Goal: Transaction & Acquisition: Book appointment/travel/reservation

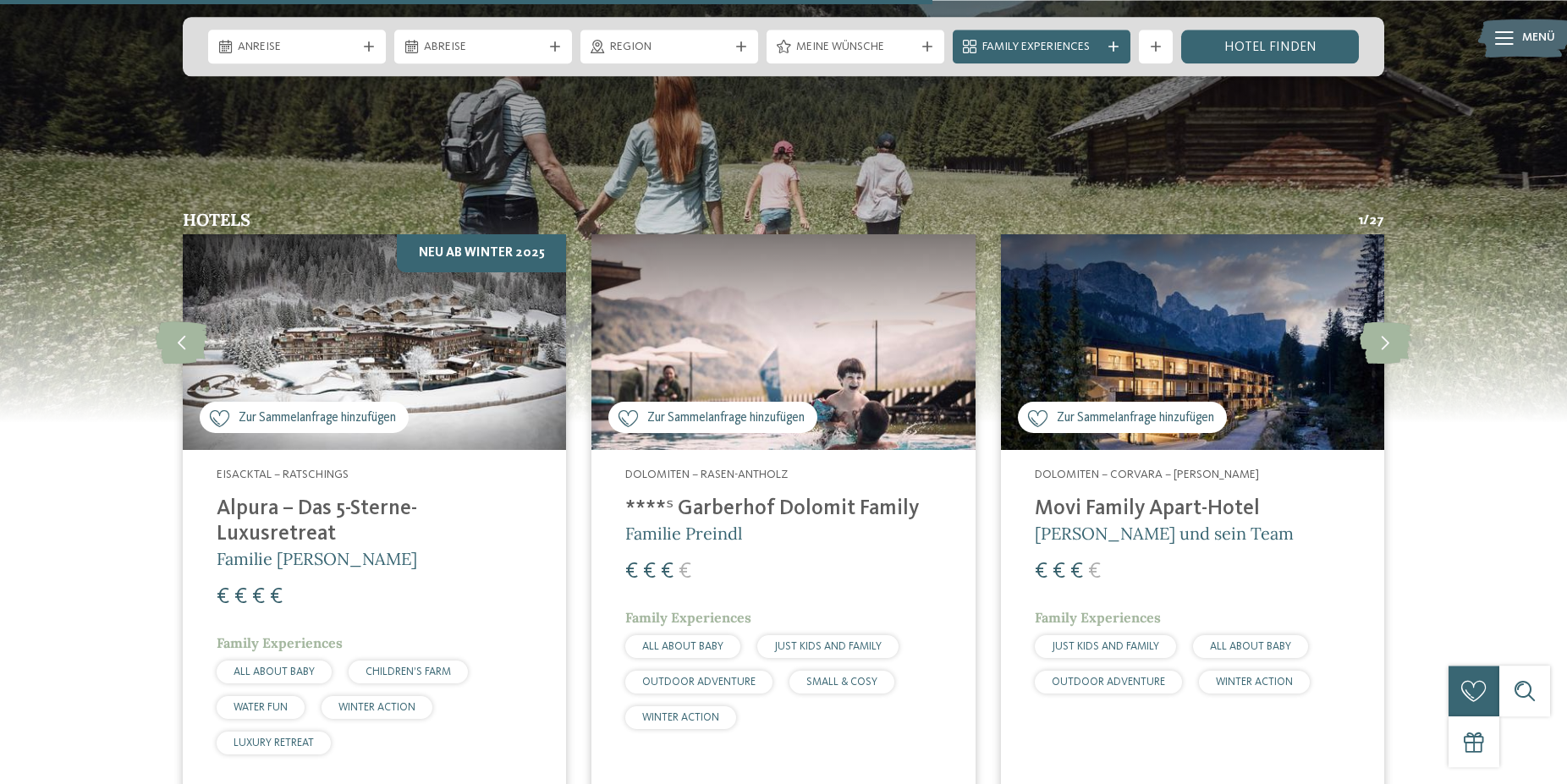
scroll to position [4312, 0]
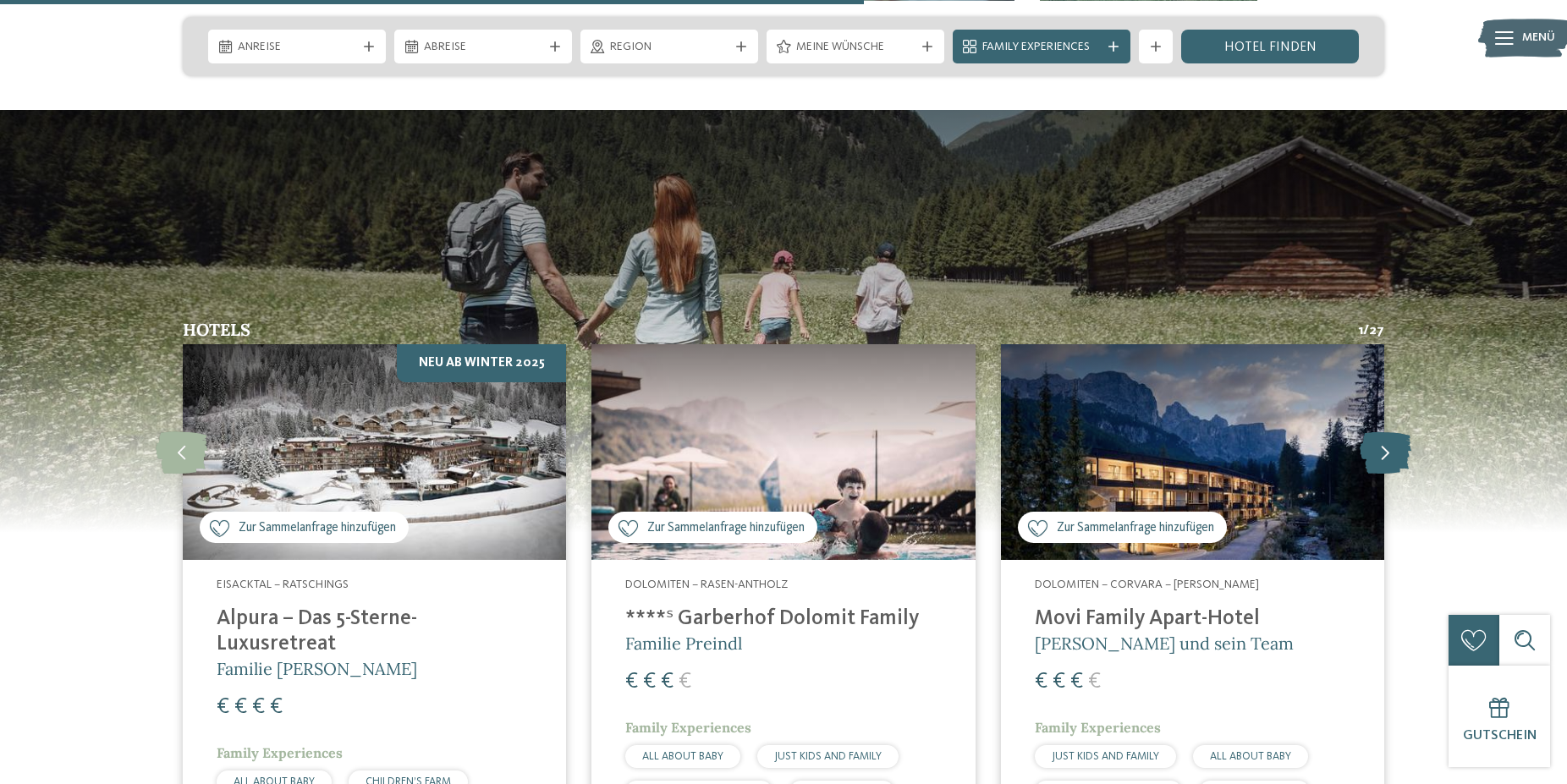
click at [1392, 432] on icon at bounding box center [1385, 453] width 52 height 42
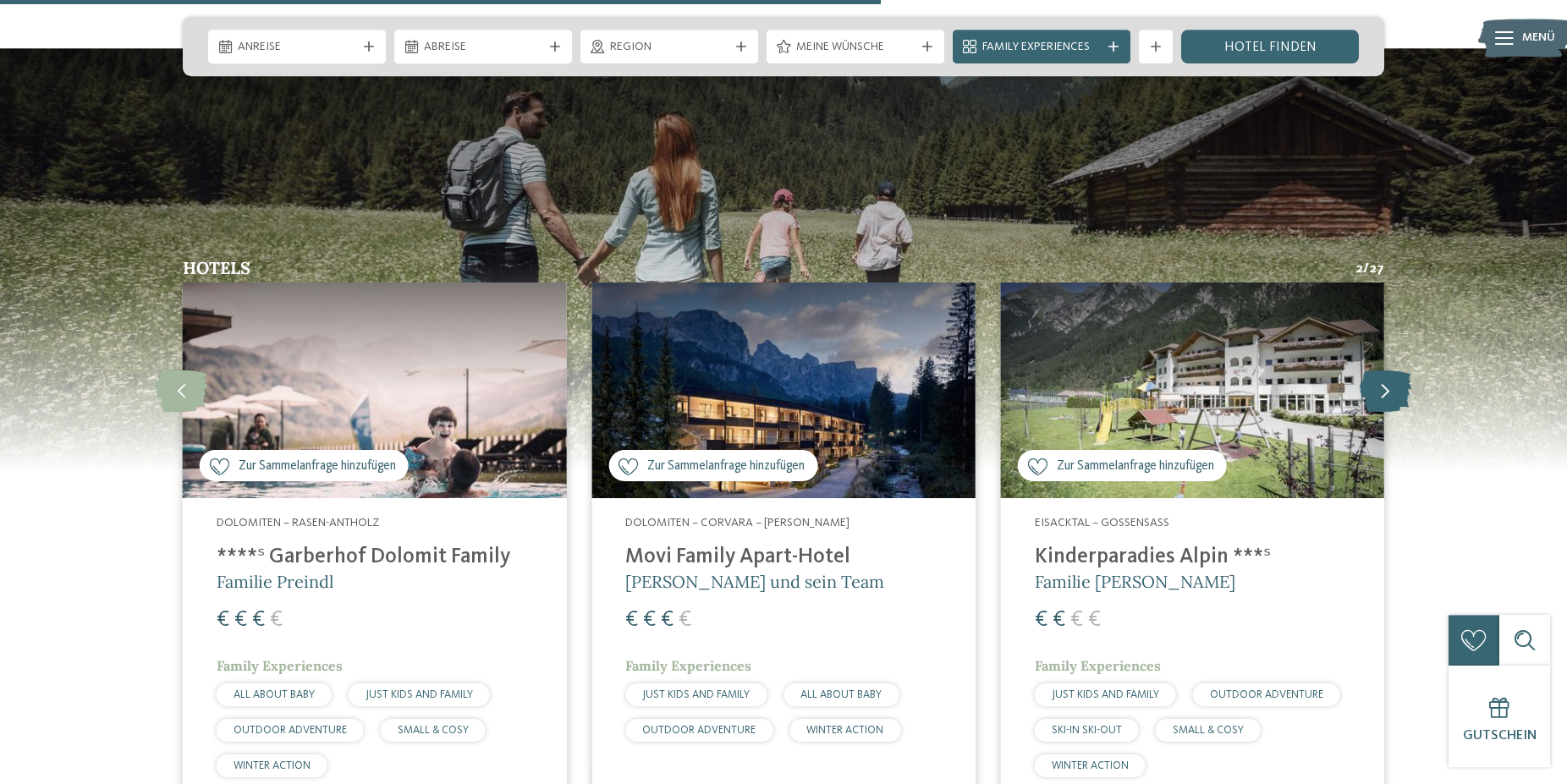
scroll to position [4398, 0]
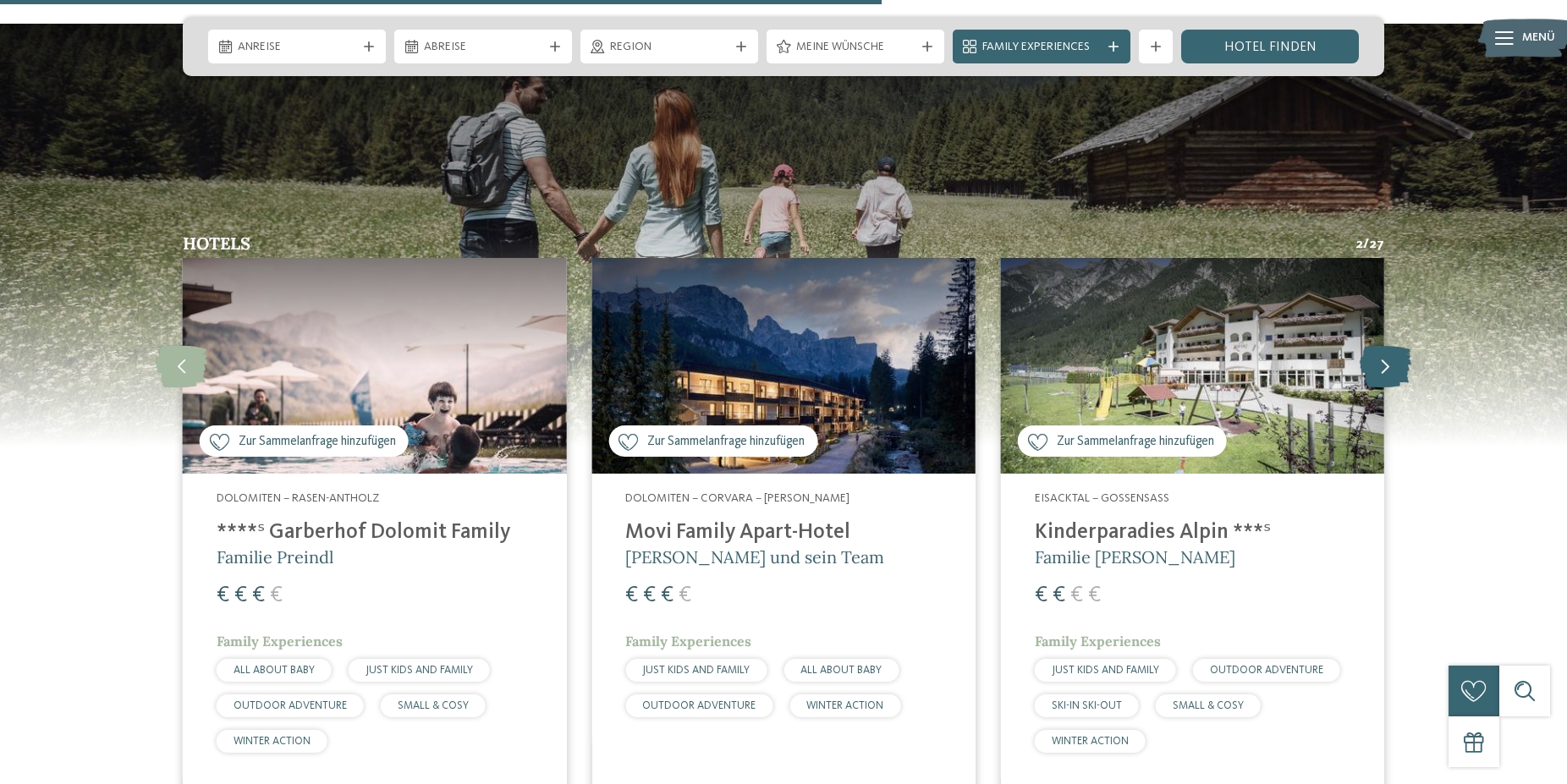
click at [1379, 345] on icon at bounding box center [1385, 366] width 52 height 42
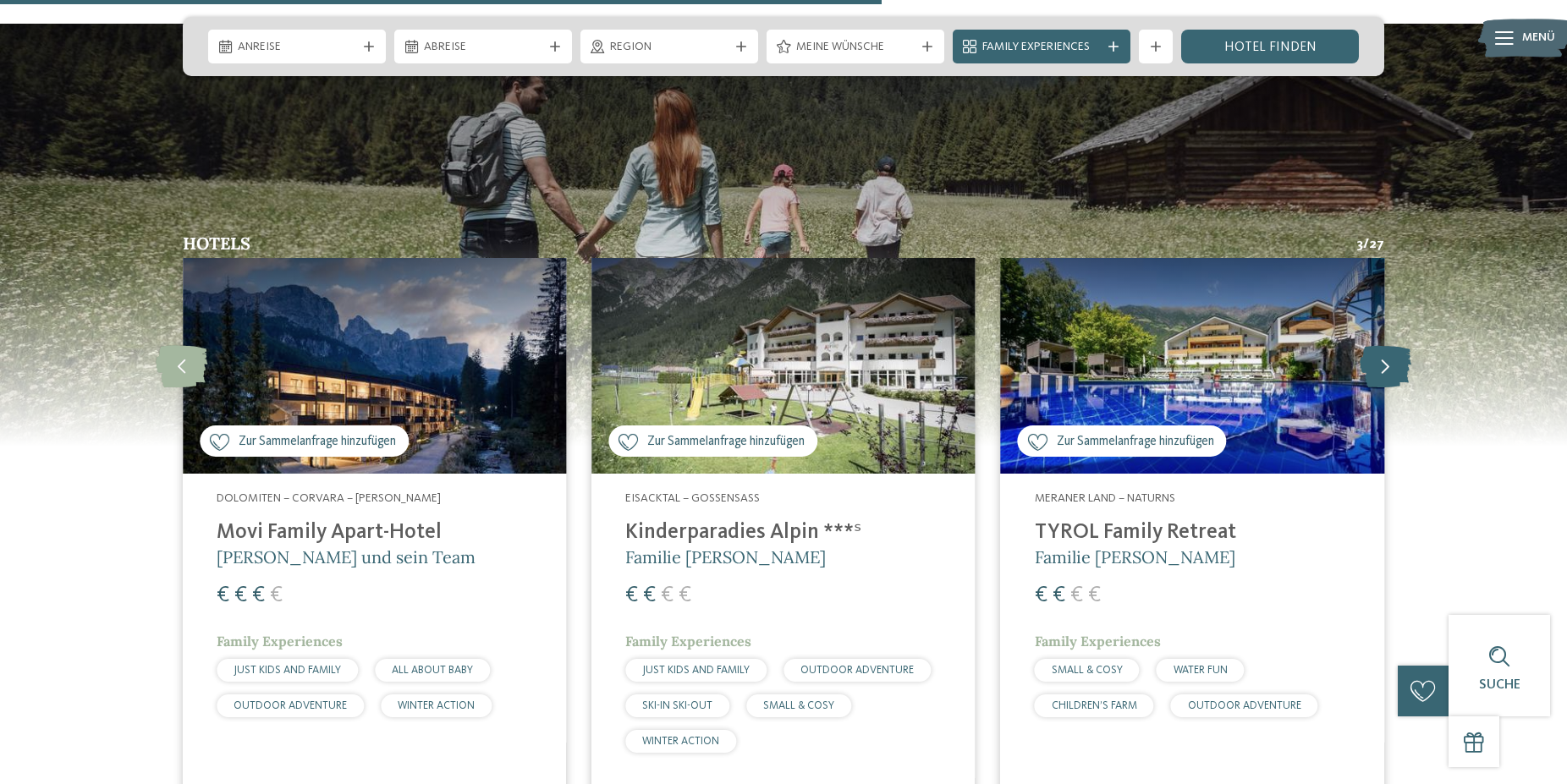
click at [1379, 345] on icon at bounding box center [1385, 366] width 52 height 42
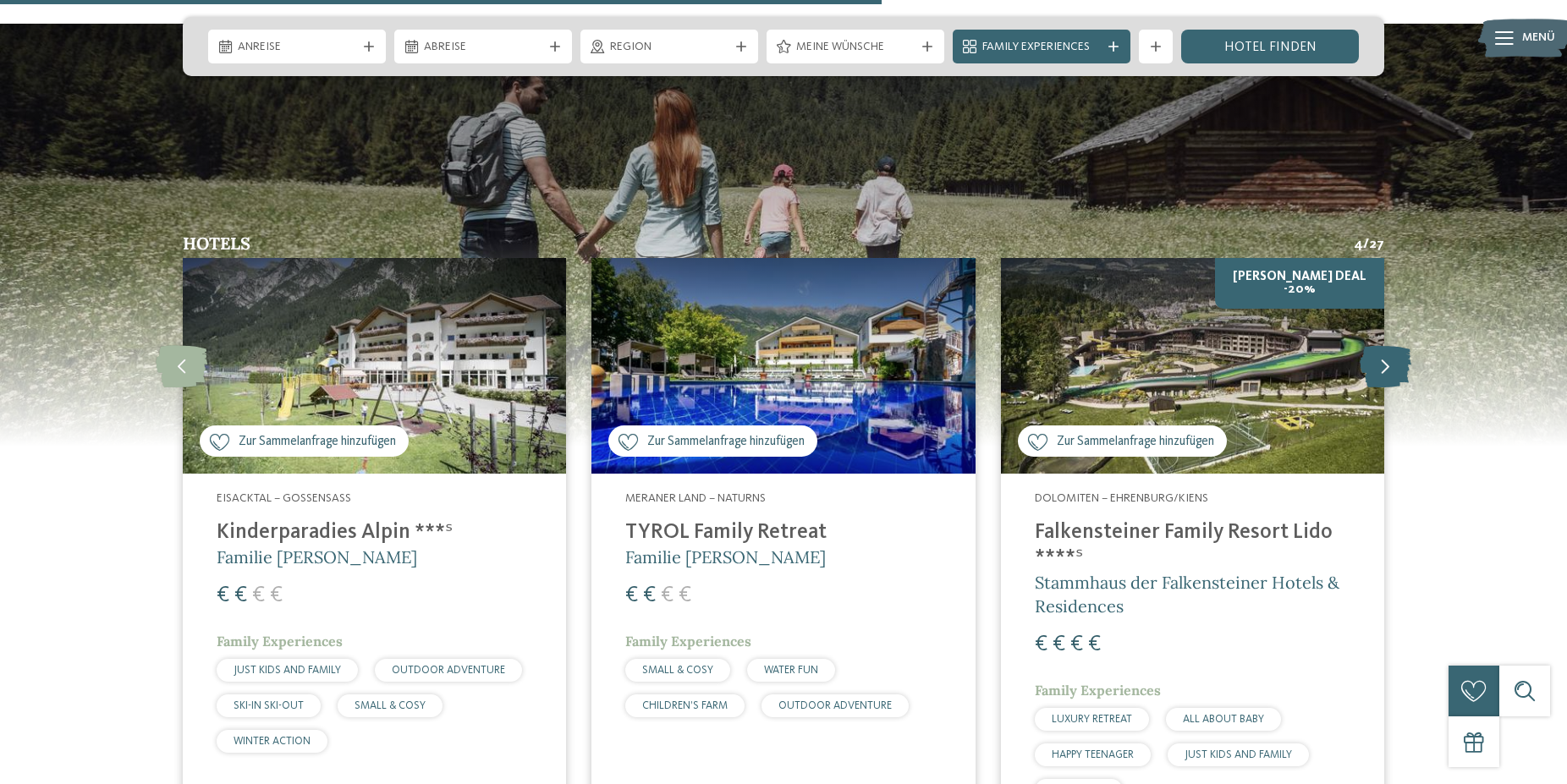
click at [1379, 345] on icon at bounding box center [1385, 366] width 52 height 42
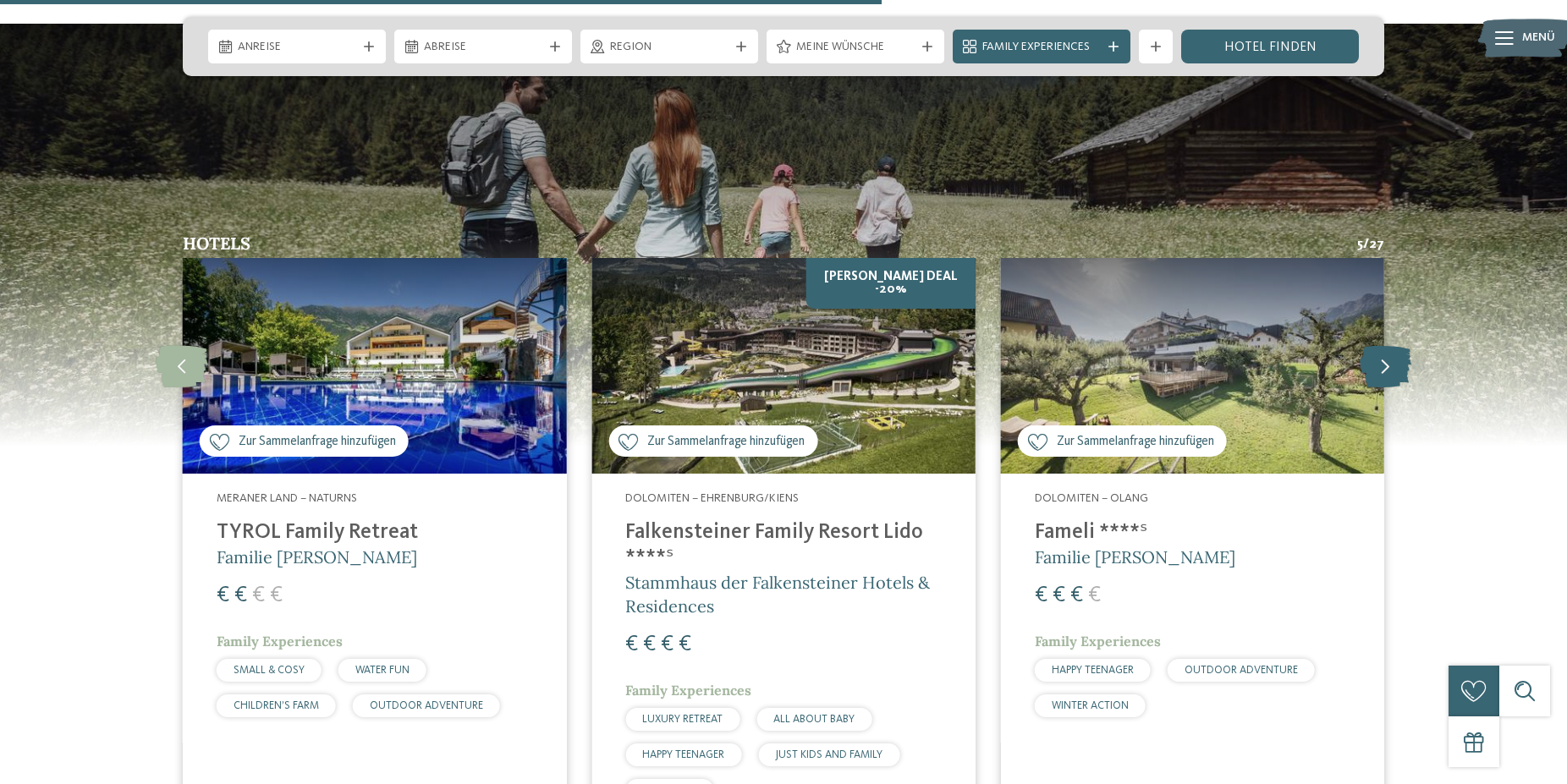
click at [1379, 345] on icon at bounding box center [1385, 366] width 52 height 42
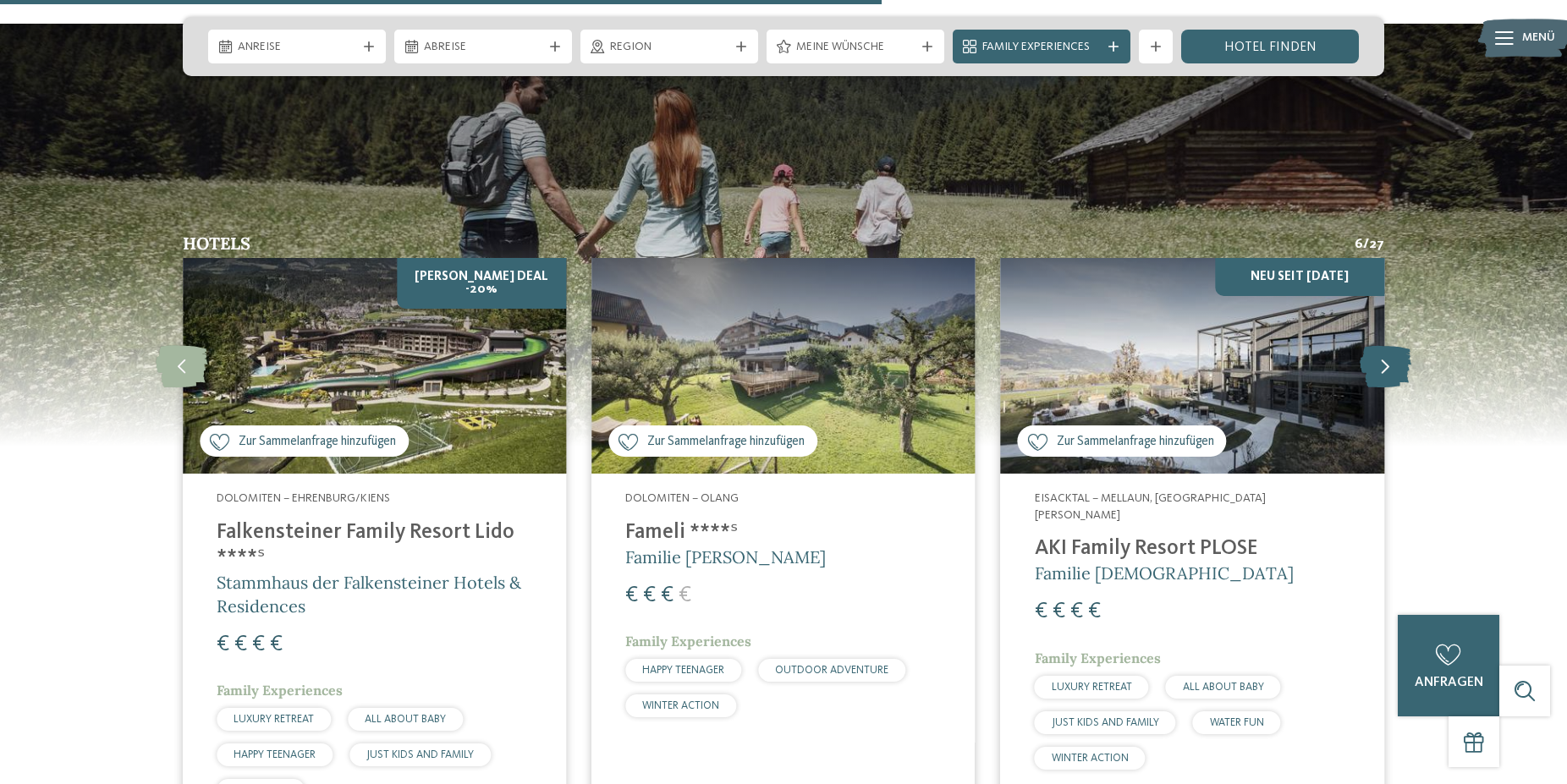
click at [1379, 345] on icon at bounding box center [1385, 366] width 52 height 42
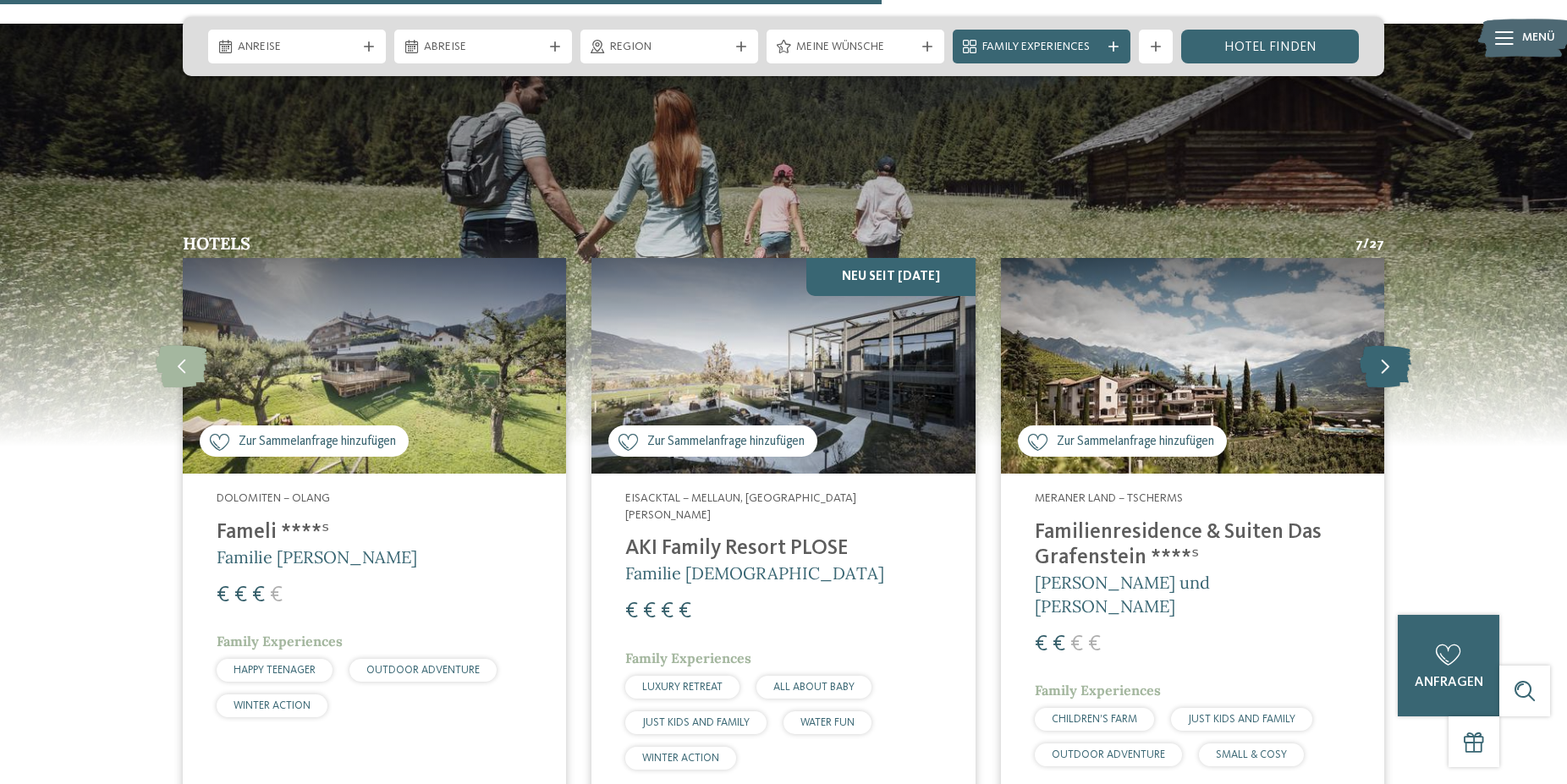
click at [1379, 345] on icon at bounding box center [1385, 366] width 52 height 42
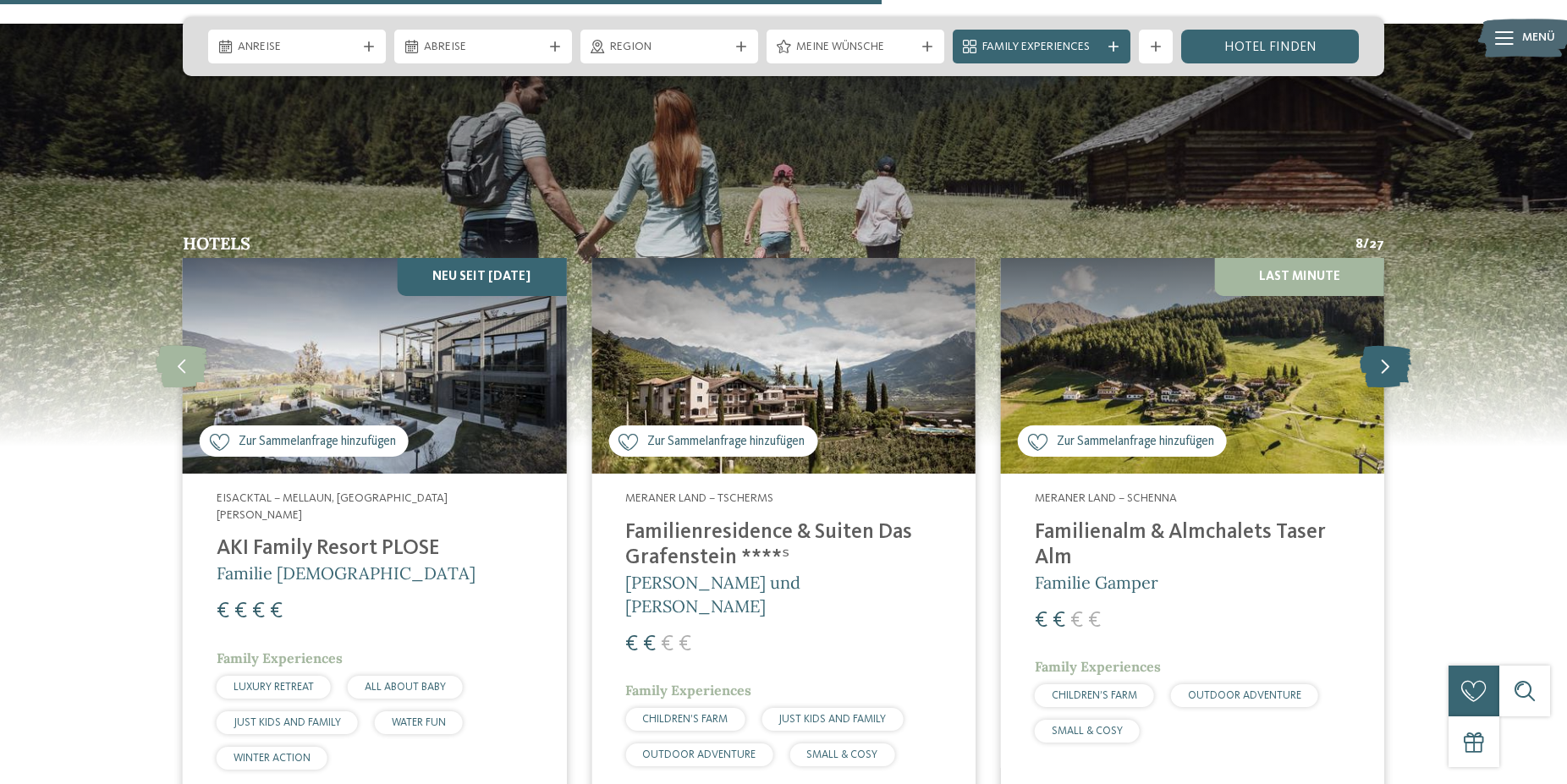
click at [1379, 345] on icon at bounding box center [1385, 366] width 52 height 42
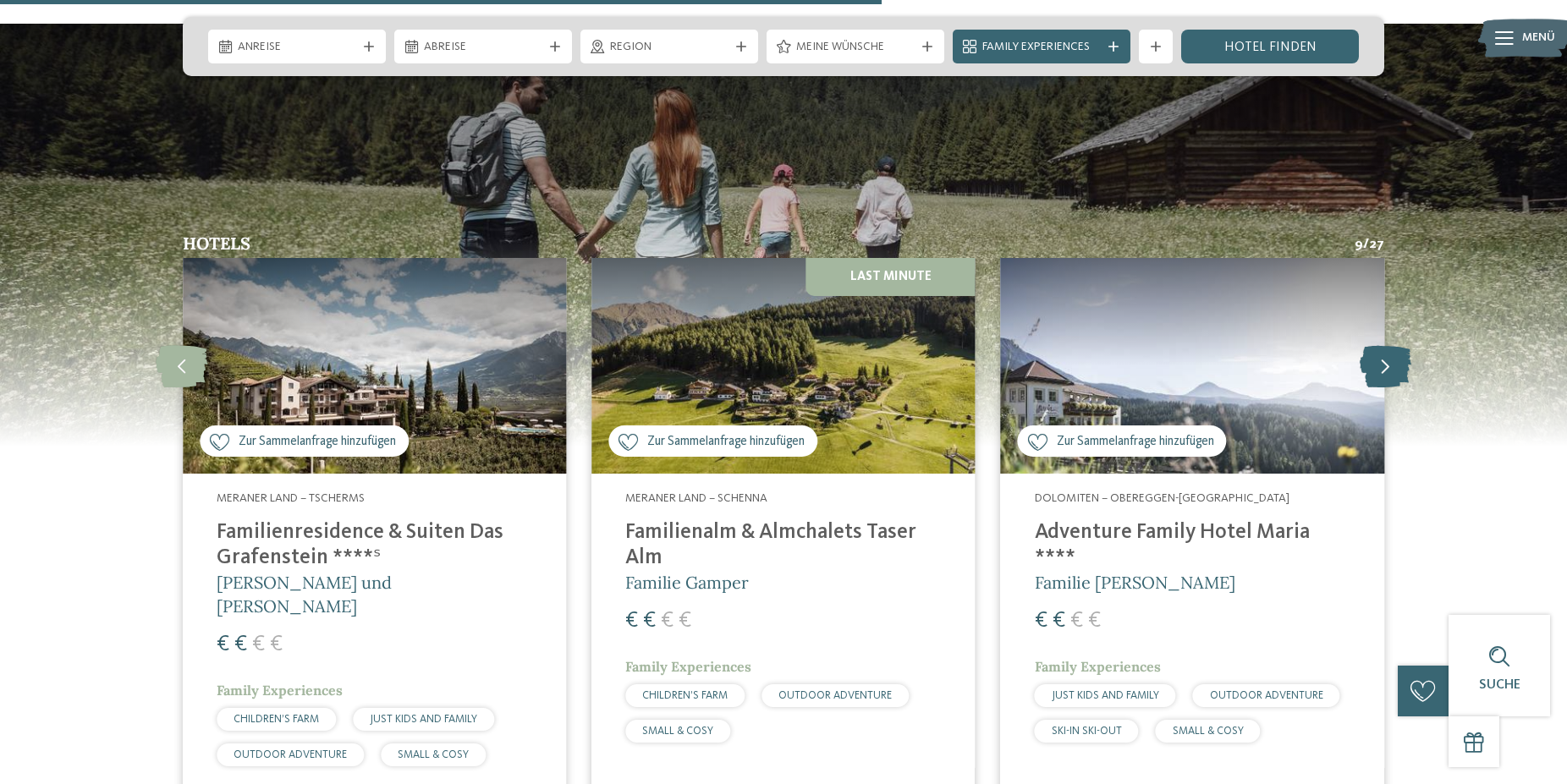
click at [1379, 345] on icon at bounding box center [1385, 366] width 52 height 42
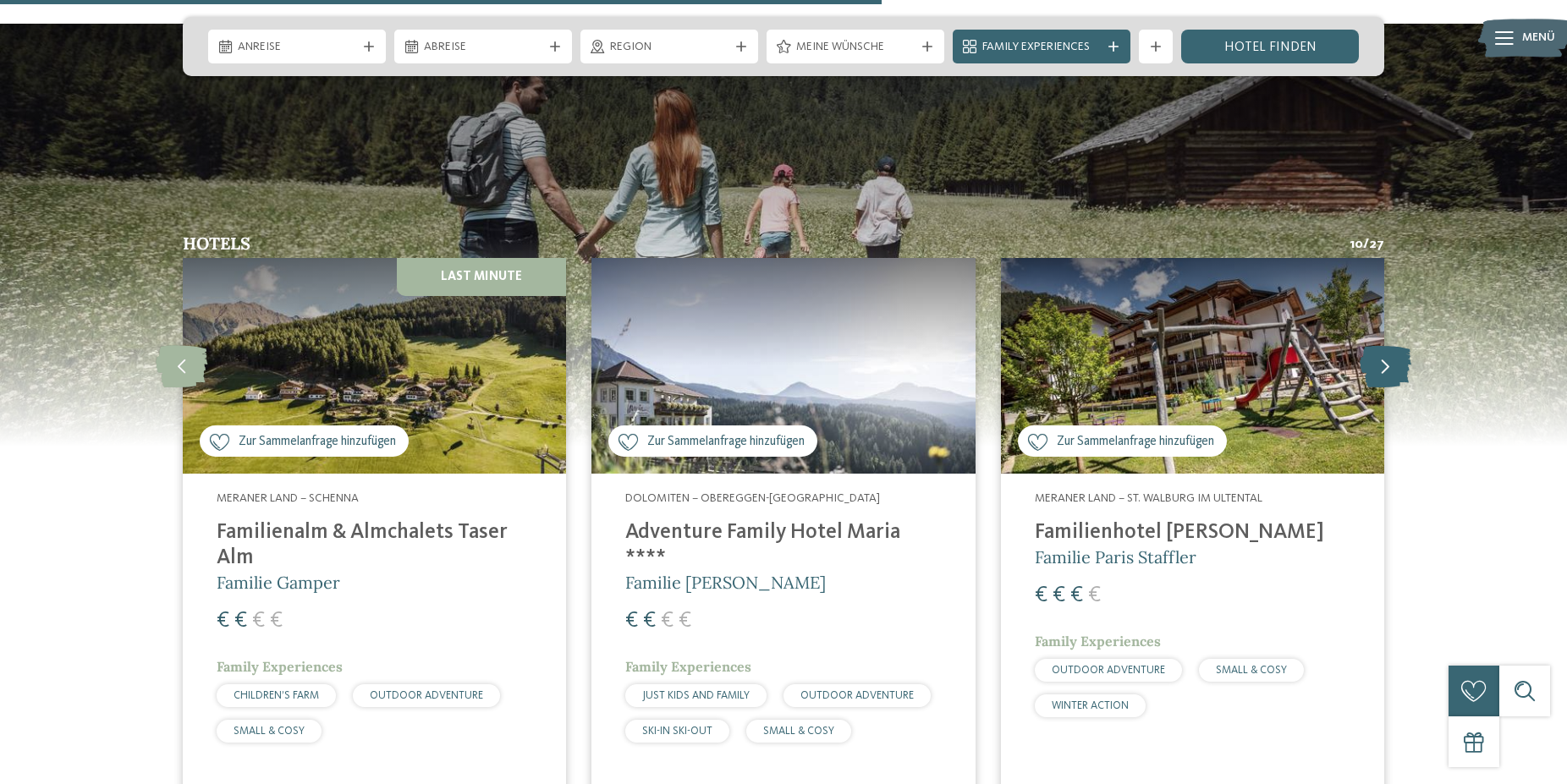
click at [1379, 345] on icon at bounding box center [1385, 366] width 52 height 42
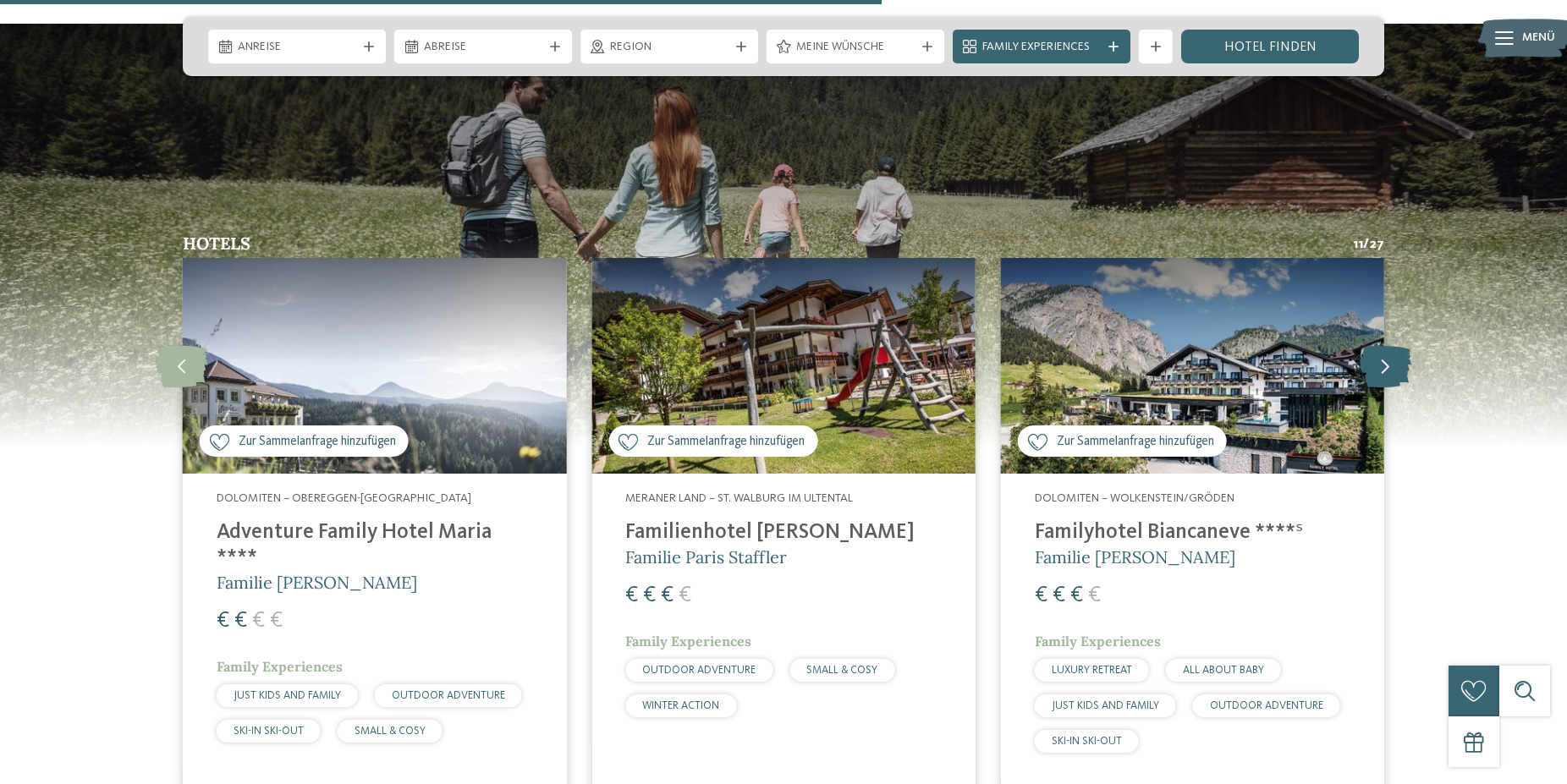
click at [1379, 345] on icon at bounding box center [1385, 366] width 52 height 42
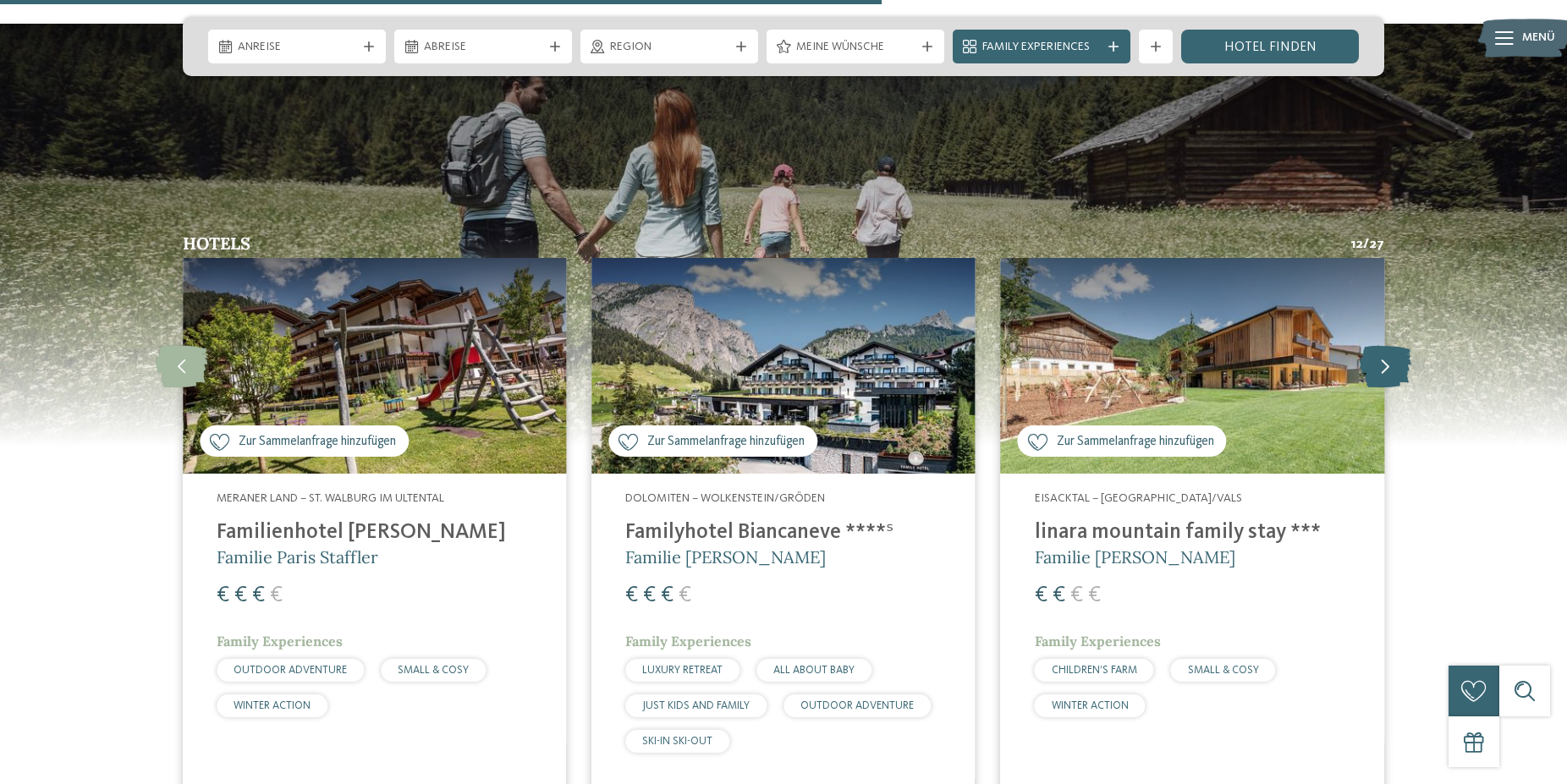
click at [1379, 345] on icon at bounding box center [1385, 366] width 52 height 42
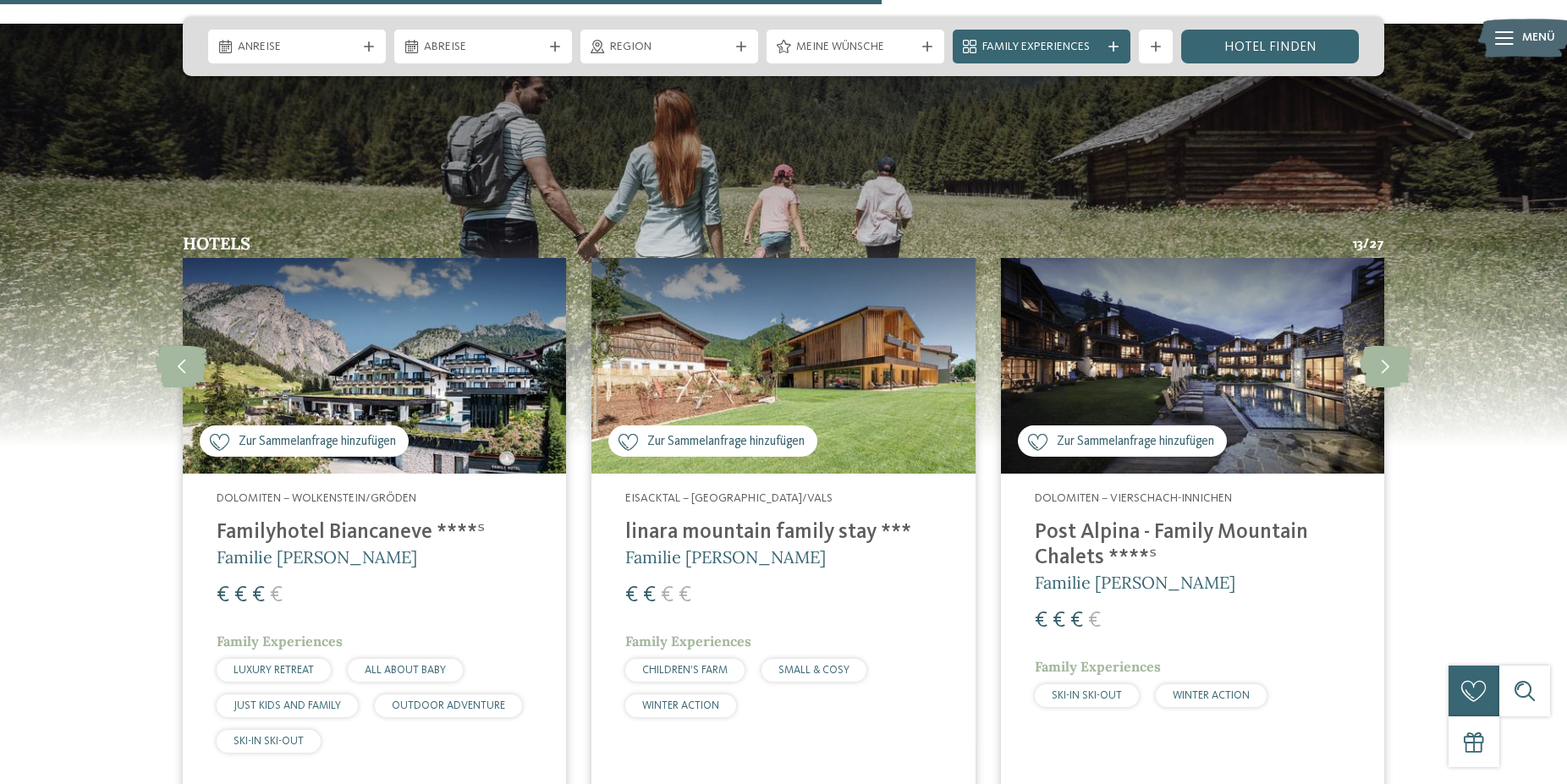
click at [1124, 520] on h4 "Post Alpina - Family Mountain Chalets ****ˢ" at bounding box center [1193, 545] width 315 height 51
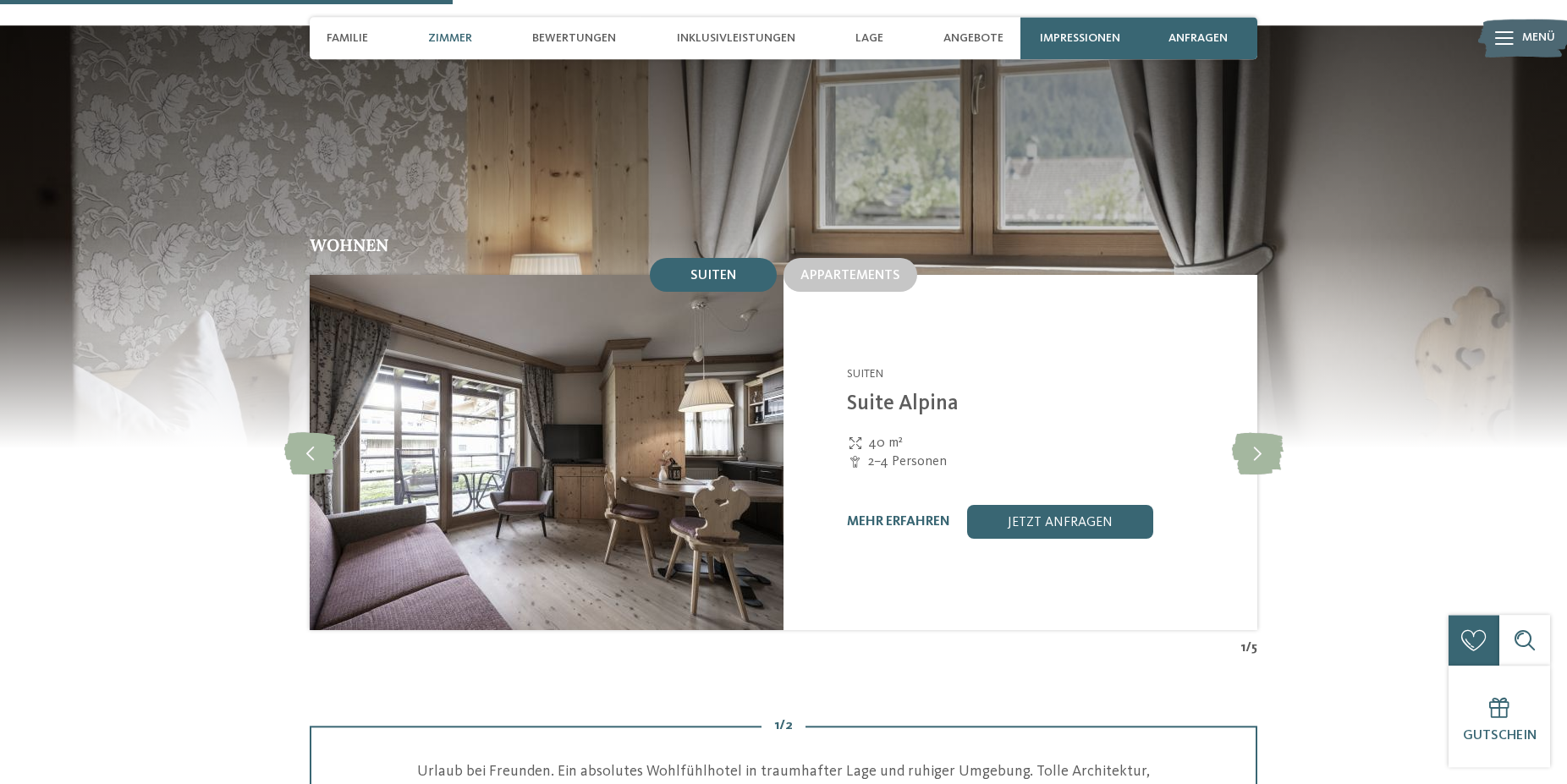
scroll to position [1725, 0]
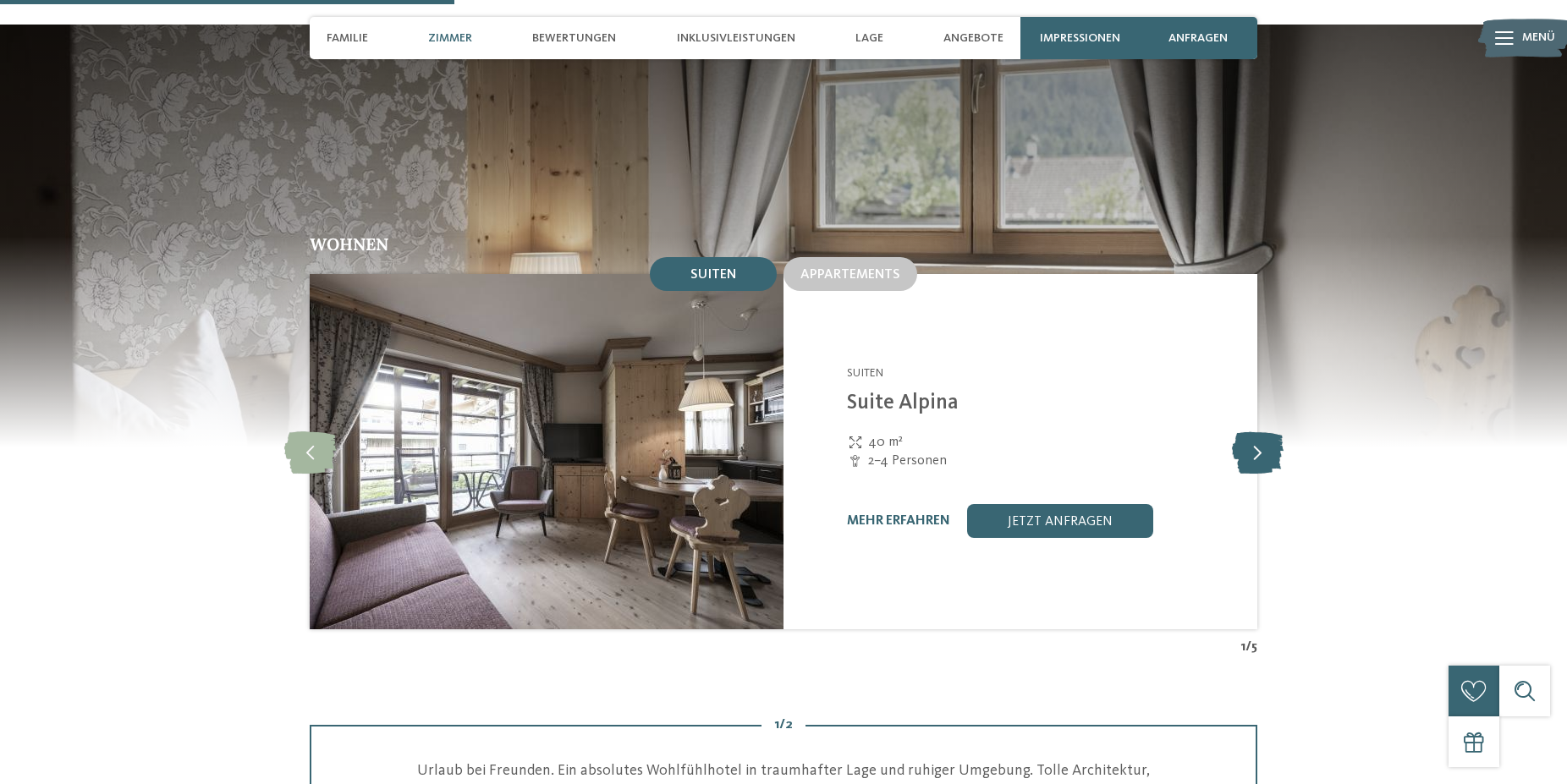
click at [1259, 431] on icon at bounding box center [1257, 452] width 52 height 42
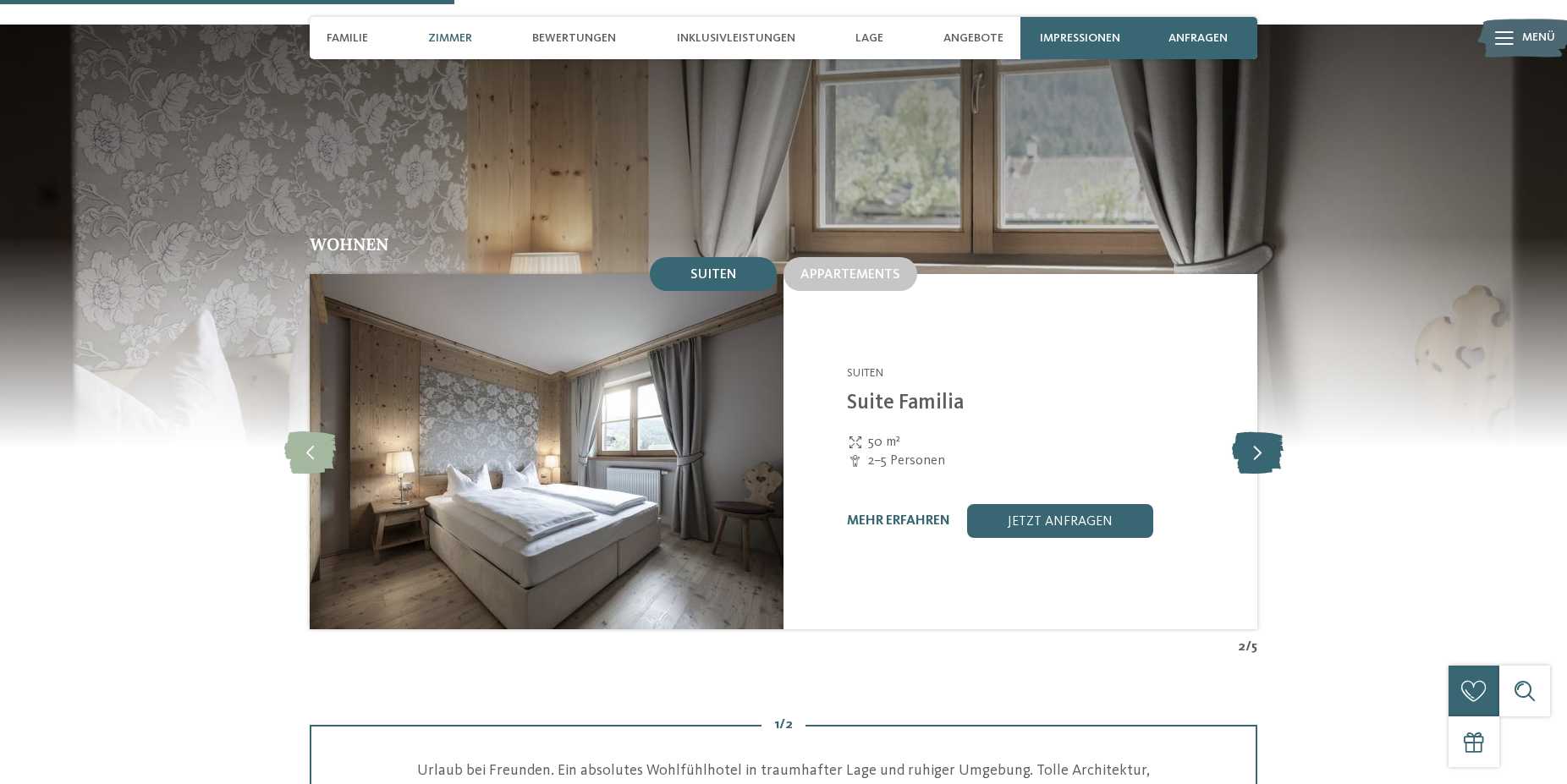
click at [1260, 431] on icon at bounding box center [1257, 452] width 52 height 42
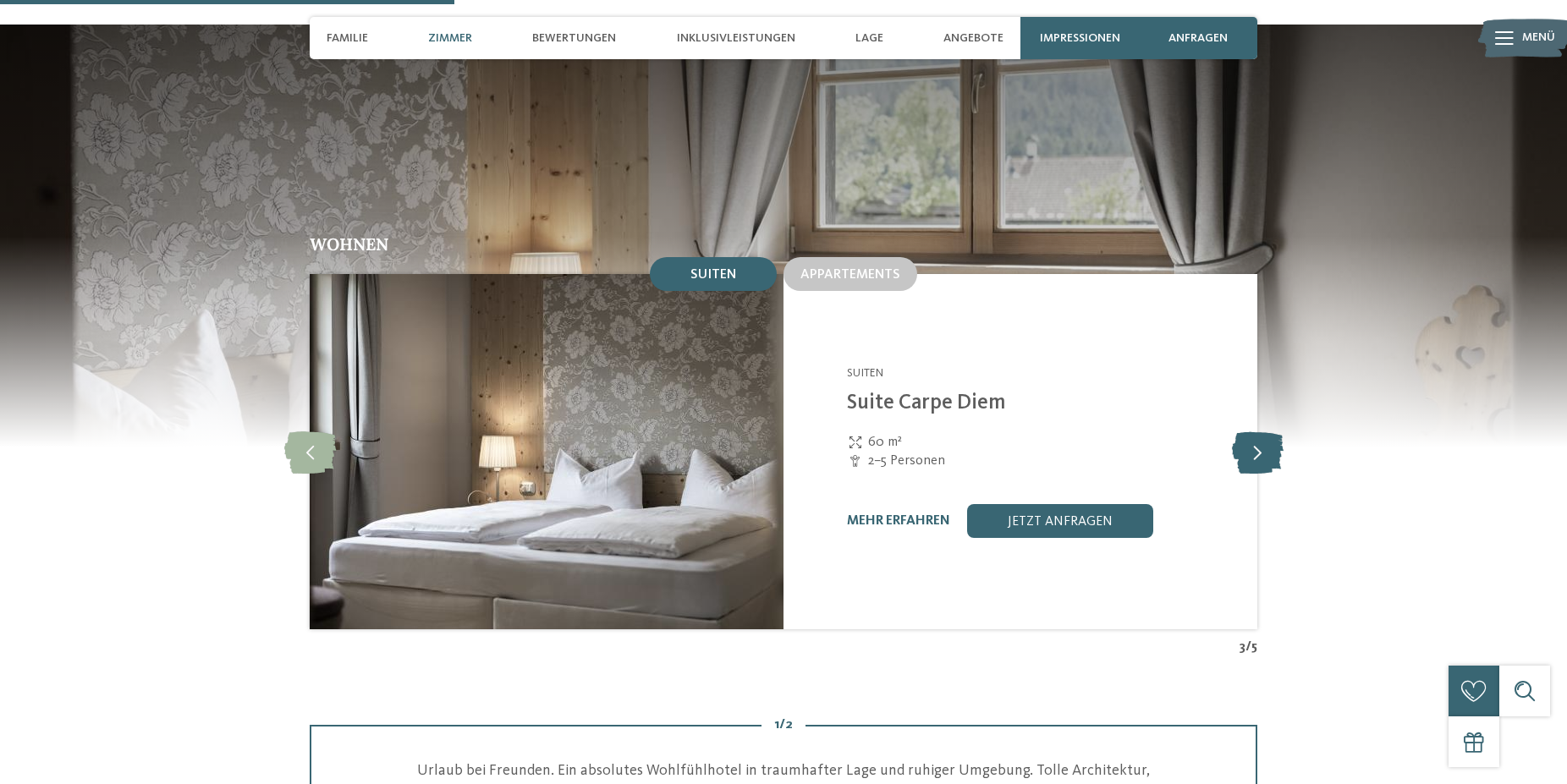
click at [1260, 431] on icon at bounding box center [1257, 452] width 52 height 42
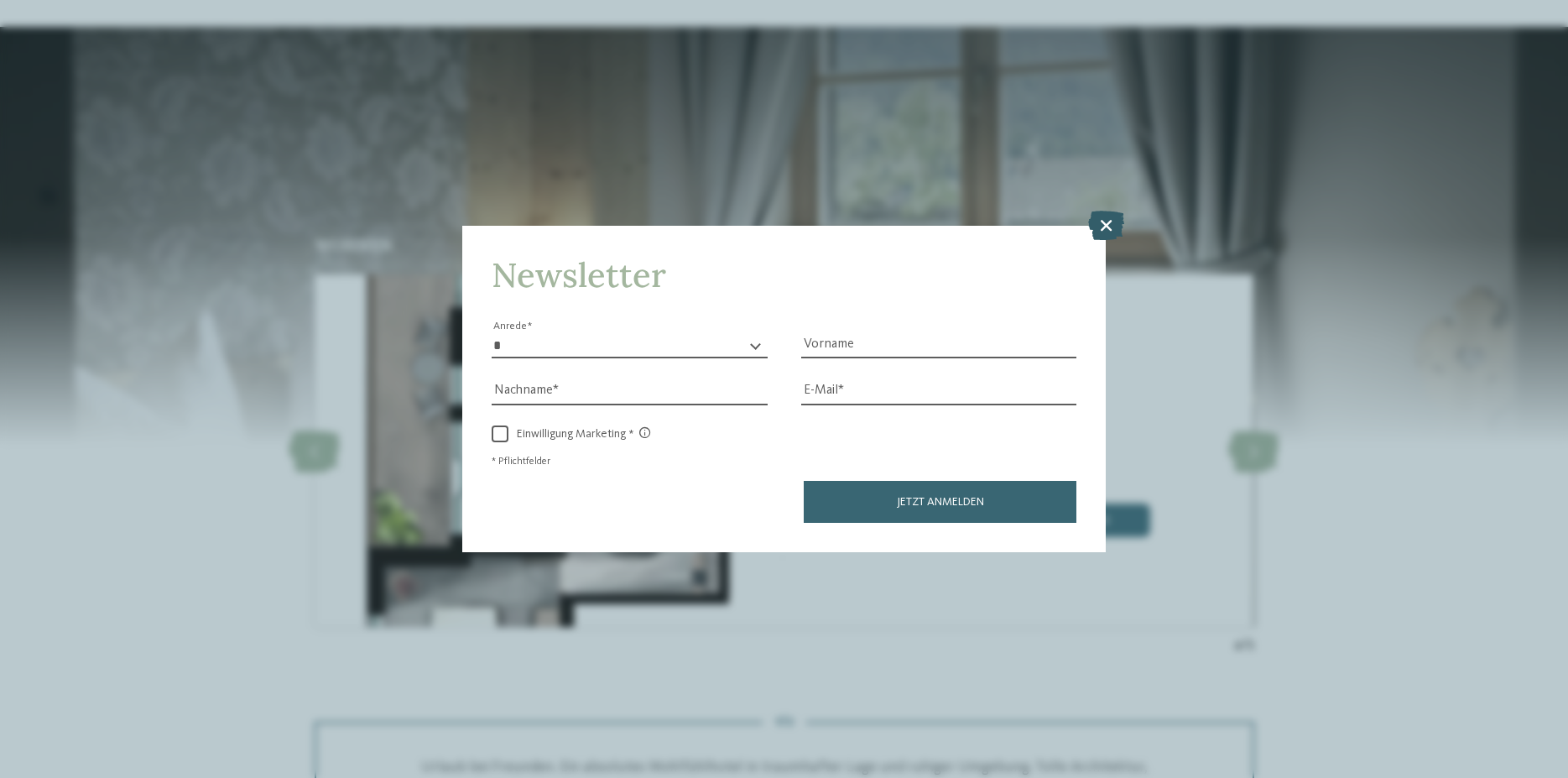
click at [1107, 230] on icon at bounding box center [1106, 225] width 36 height 29
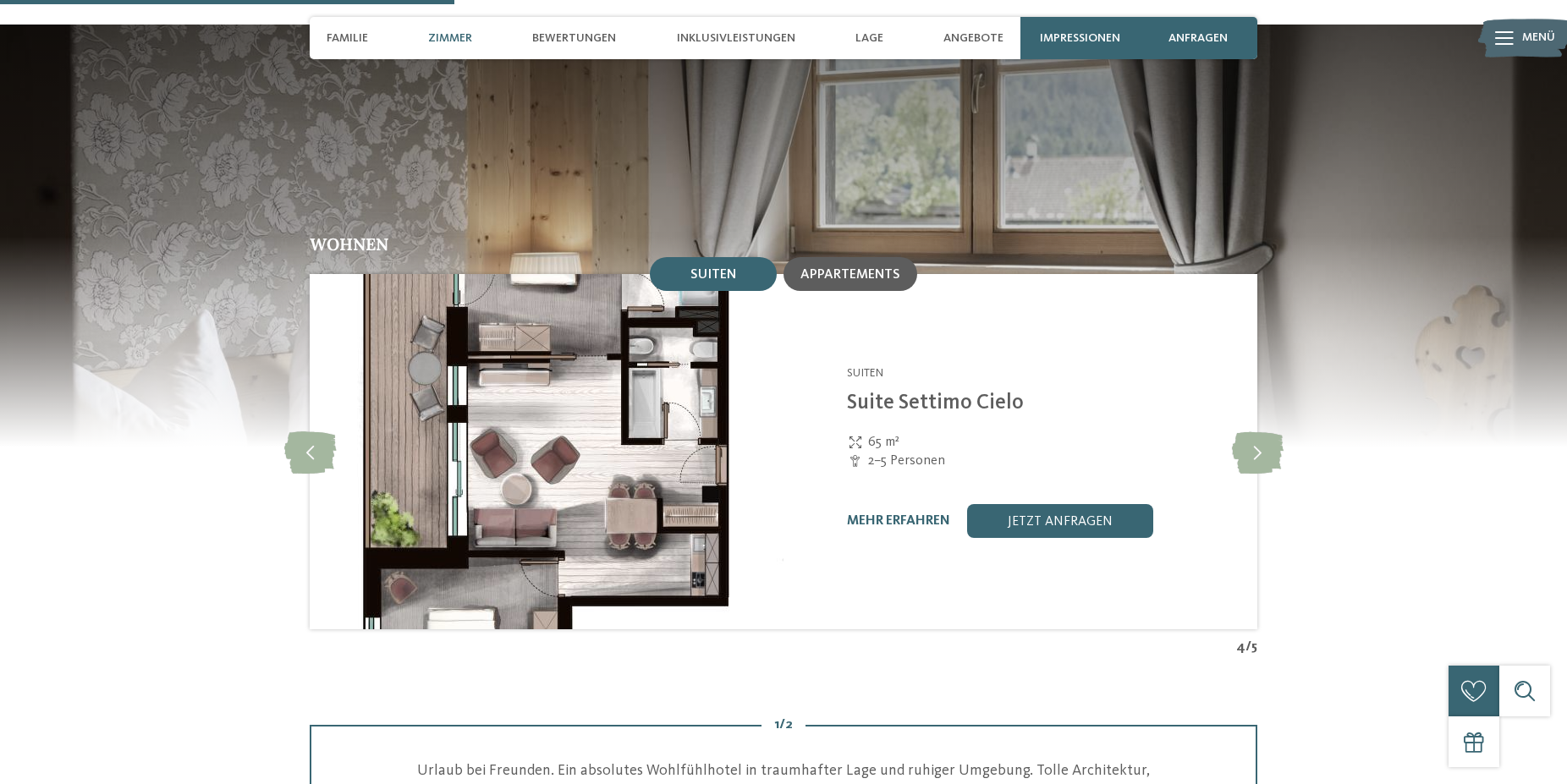
click at [836, 268] on span "Appartements" at bounding box center [850, 274] width 100 height 14
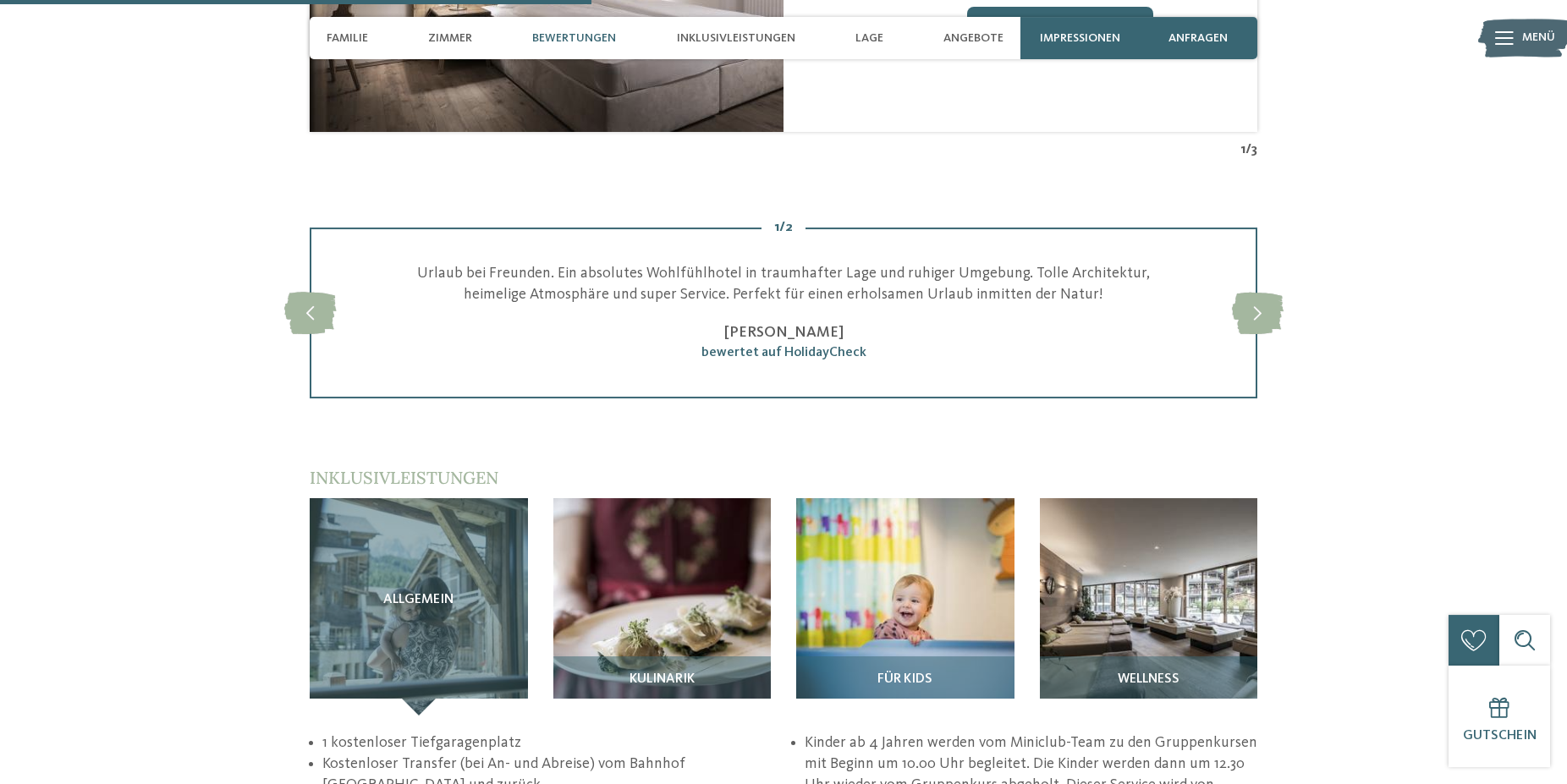
scroll to position [2243, 0]
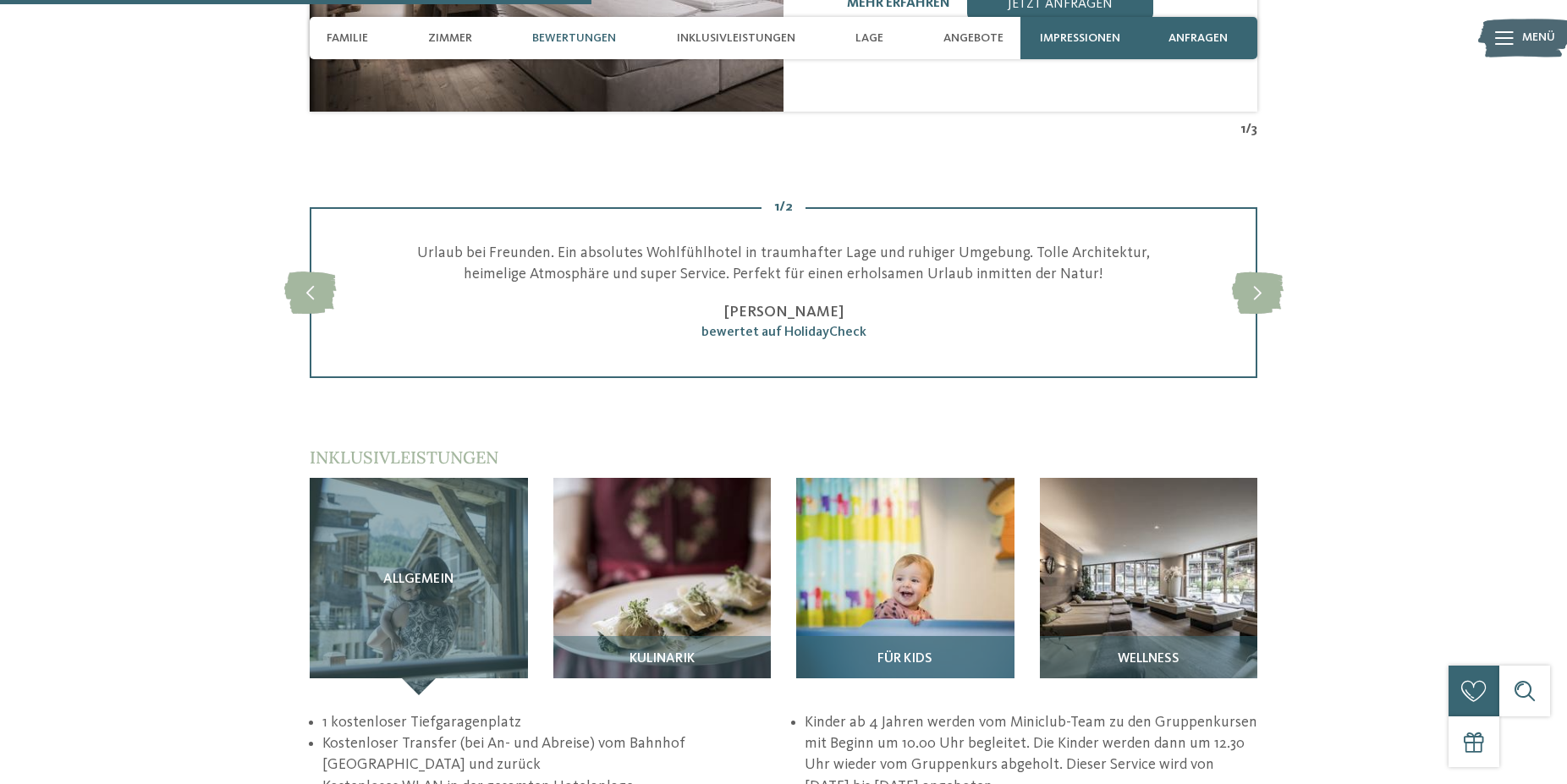
click at [939, 528] on img at bounding box center [906, 587] width 219 height 219
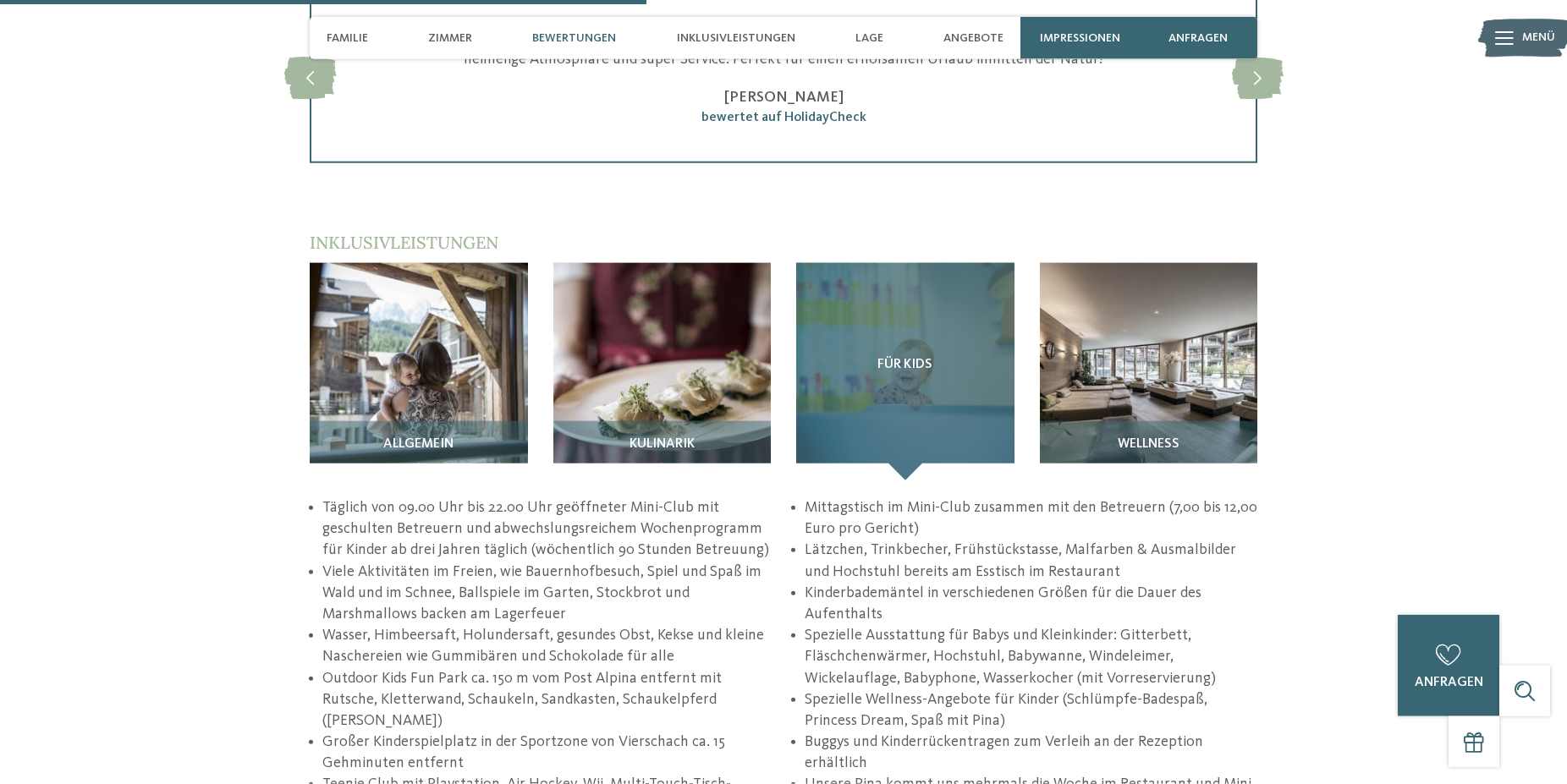
scroll to position [2587, 0]
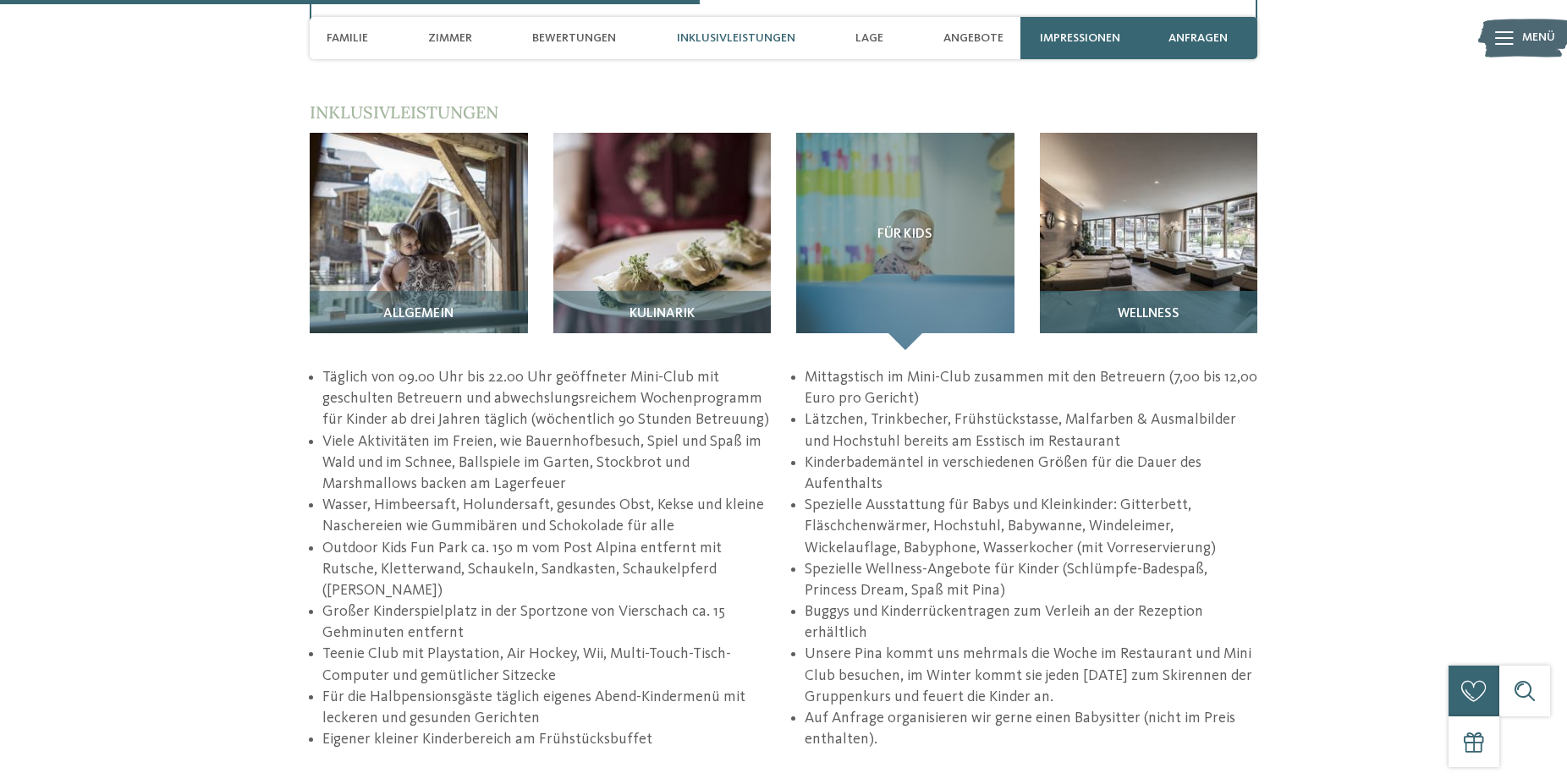
click at [1135, 240] on img at bounding box center [1149, 242] width 219 height 219
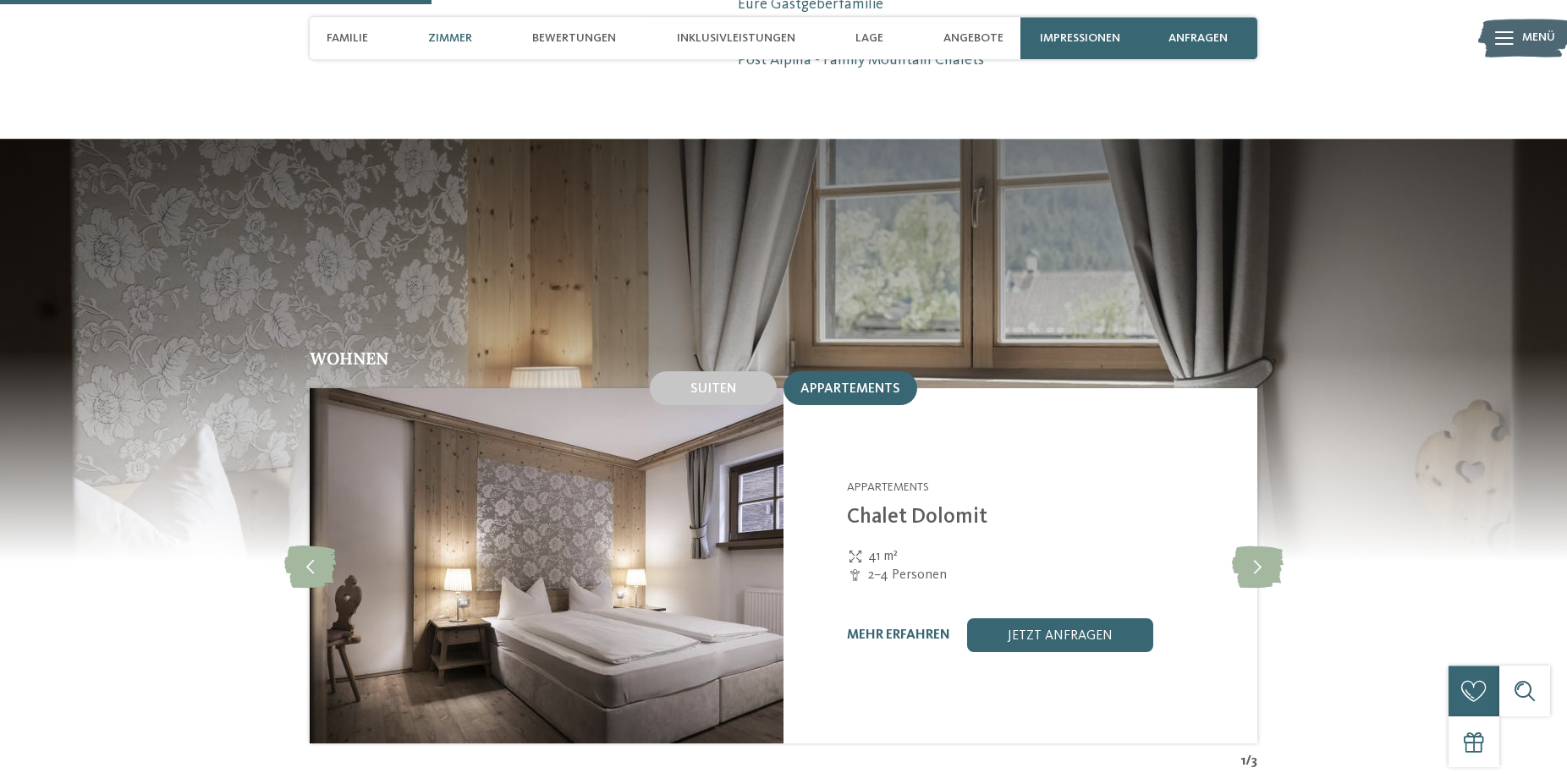
scroll to position [1725, 0]
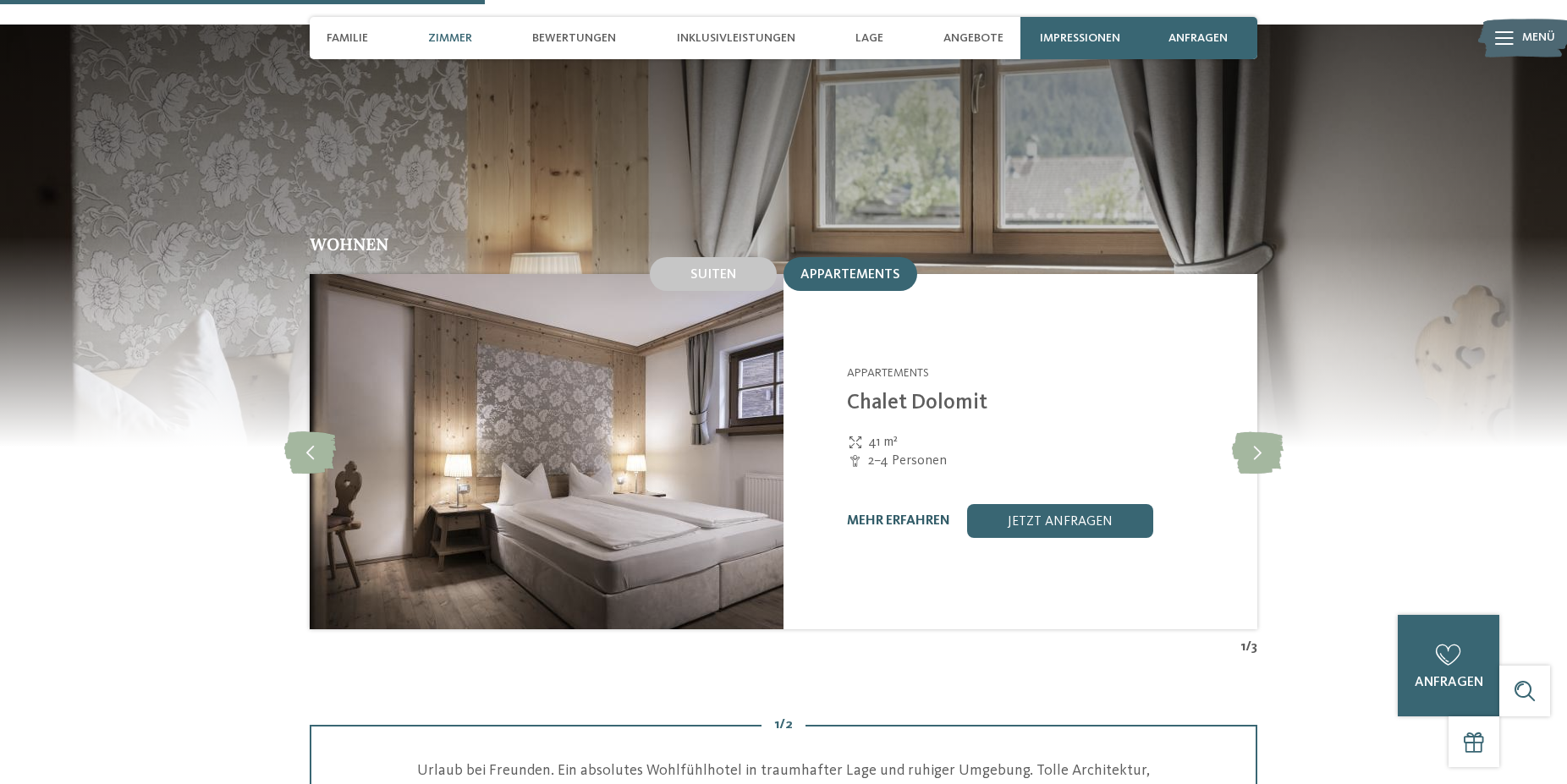
click at [907, 514] on link "mehr erfahren" at bounding box center [897, 521] width 103 height 14
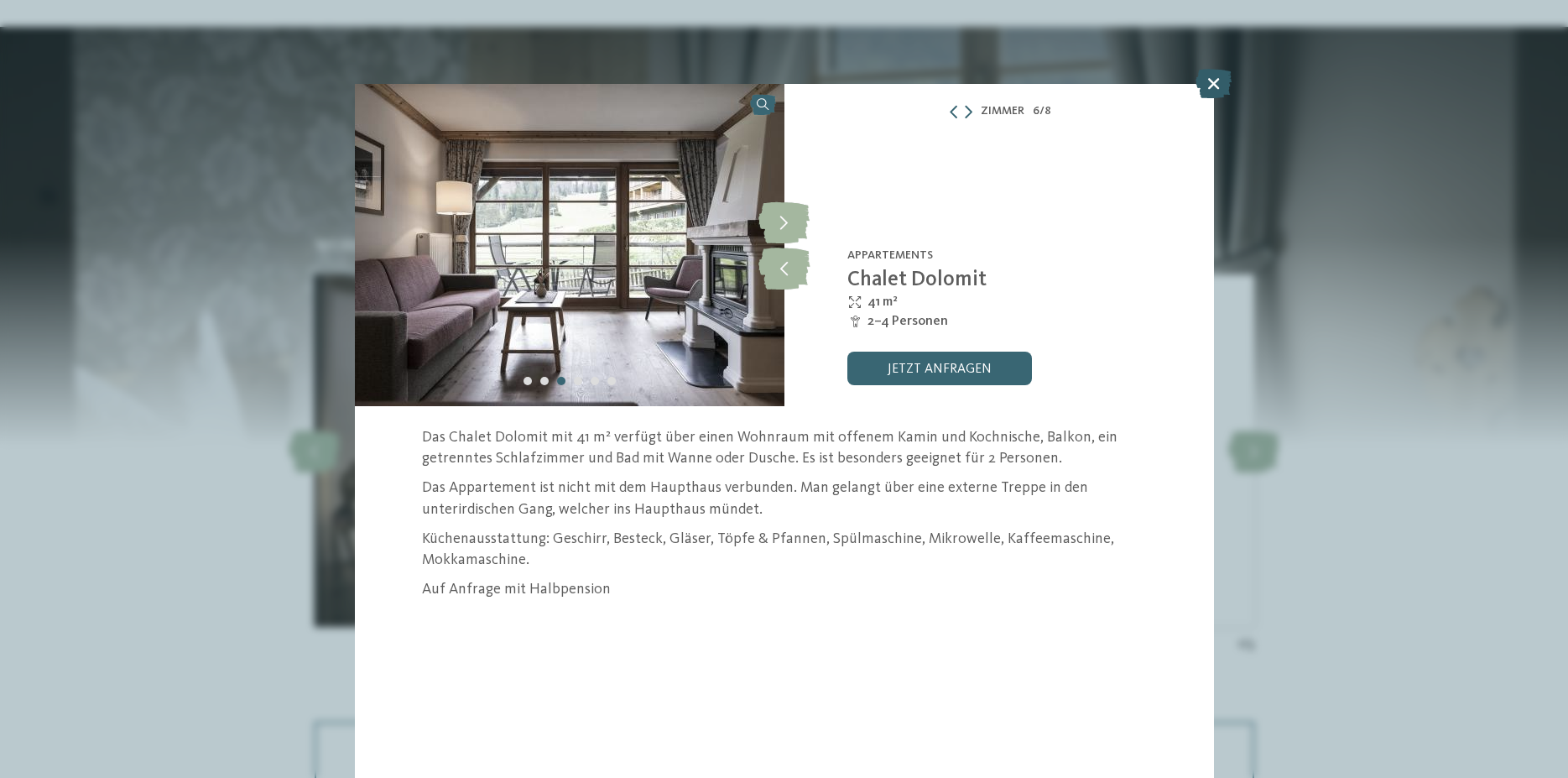
click at [1209, 80] on icon at bounding box center [1214, 83] width 36 height 29
